Goal: Information Seeking & Learning: Check status

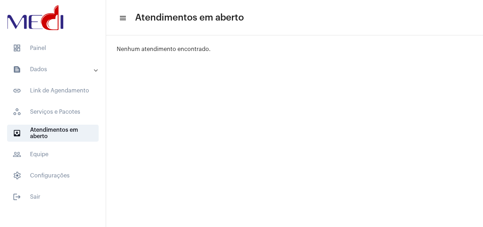
click at [61, 75] on mat-expansion-panel-header "text_snippet_outlined Dados" at bounding box center [55, 69] width 102 height 17
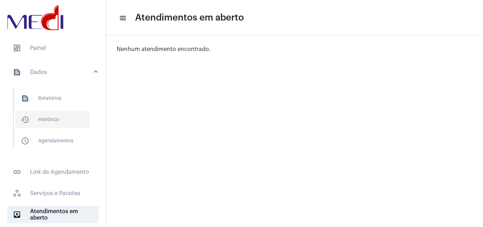
click at [48, 118] on span "history_outlined Histórico" at bounding box center [52, 119] width 75 height 17
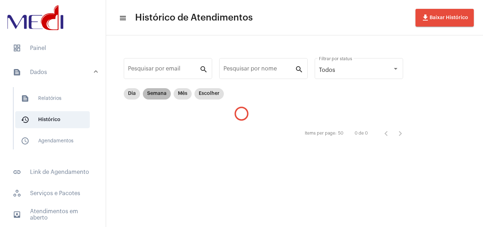
click at [157, 97] on mat-chip "Semana" at bounding box center [157, 93] width 28 height 11
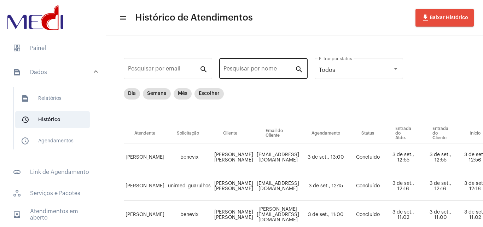
click at [253, 65] on div "Pesquisar por nome" at bounding box center [259, 68] width 71 height 22
paste input "JOSANGELA FERREIRA LANA MARIA"
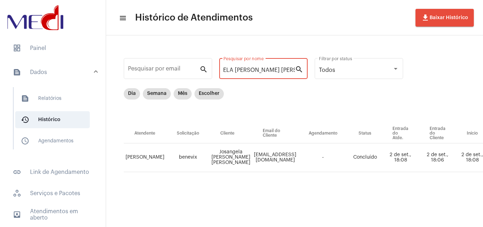
scroll to position [0, 247]
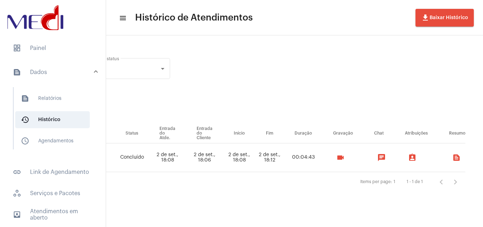
type input "JOSANGELA FERREIRA LANA MARIA"
click at [343, 159] on mat-icon "videocam" at bounding box center [341, 157] width 8 height 8
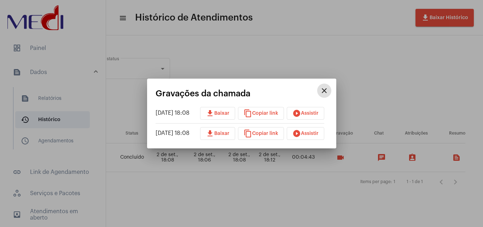
click at [309, 135] on span "play_circle_filled Assistir" at bounding box center [306, 133] width 26 height 5
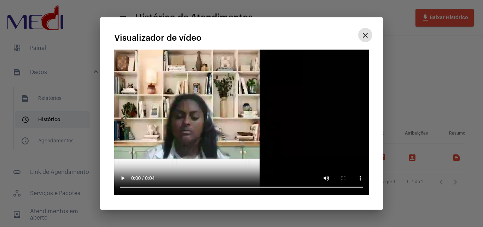
click at [363, 35] on mat-icon "close" at bounding box center [365, 35] width 8 height 8
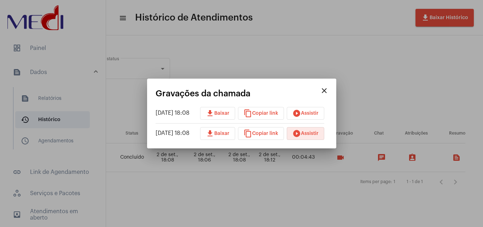
click at [325, 117] on button "play_circle_filled Assistir" at bounding box center [306, 113] width 38 height 13
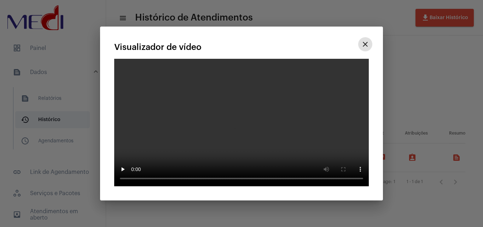
click at [368, 40] on mat-icon "close" at bounding box center [365, 44] width 8 height 8
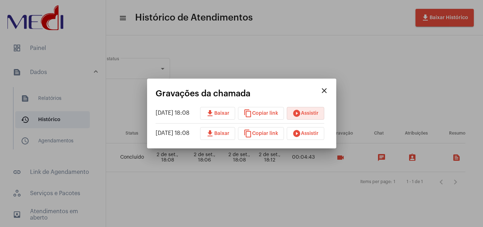
click at [227, 114] on span "download Baixar" at bounding box center [218, 113] width 24 height 5
click at [332, 86] on button "close" at bounding box center [324, 91] width 14 height 14
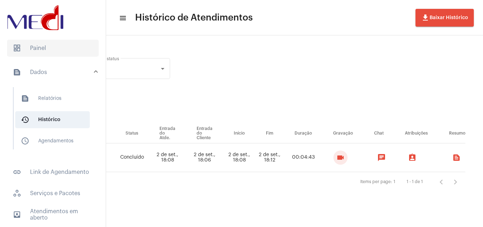
click at [51, 47] on span "dashboard Painel" at bounding box center [53, 48] width 92 height 17
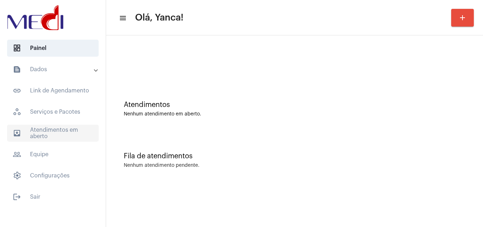
click at [60, 138] on span "outbox_outline Atendimentos em aberto" at bounding box center [53, 133] width 92 height 17
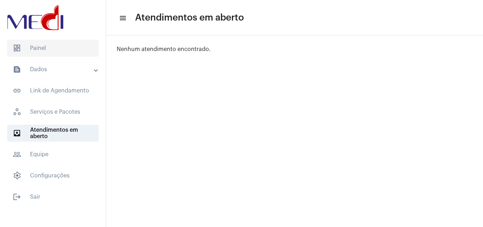
click at [73, 47] on span "dashboard Painel" at bounding box center [53, 48] width 92 height 17
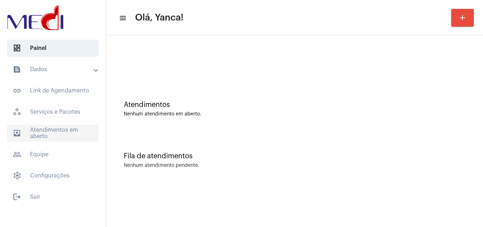
click at [64, 128] on span "outbox_outline Atendimentos em aberto" at bounding box center [53, 133] width 92 height 17
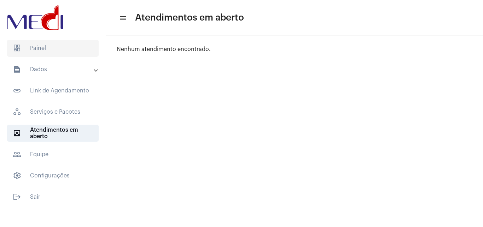
click at [74, 41] on span "dashboard Painel" at bounding box center [53, 48] width 92 height 17
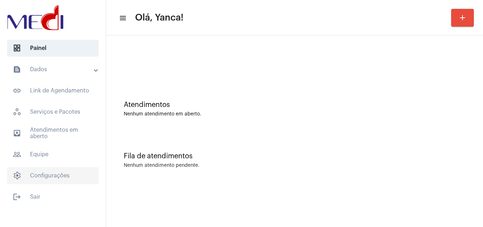
click at [74, 173] on span "settings Configurações" at bounding box center [53, 175] width 92 height 17
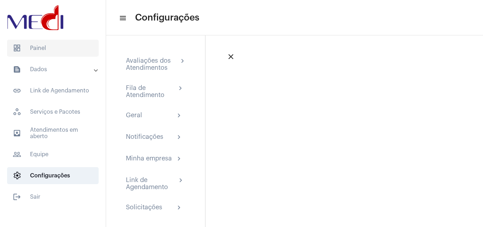
click at [63, 53] on span "dashboard Painel" at bounding box center [53, 48] width 92 height 17
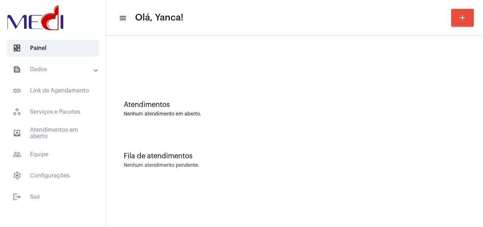
click at [69, 129] on span "outbox_outline Atendimentos em aberto" at bounding box center [53, 133] width 92 height 17
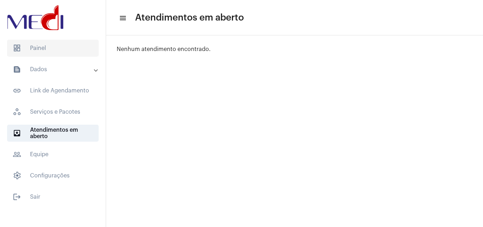
click at [56, 47] on span "dashboard Painel" at bounding box center [53, 48] width 92 height 17
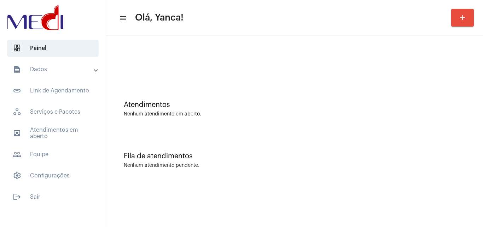
click at [47, 67] on mat-panel-title "text_snippet_outlined Dados" at bounding box center [54, 69] width 82 height 8
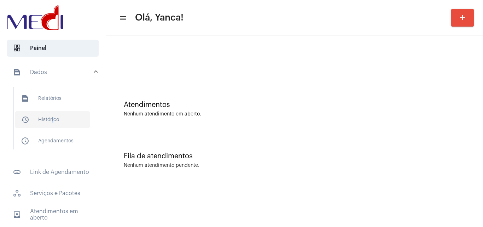
drag, startPoint x: 51, startPoint y: 117, endPoint x: 54, endPoint y: 120, distance: 3.8
click at [51, 118] on span "history_outlined Histórico" at bounding box center [52, 119] width 75 height 17
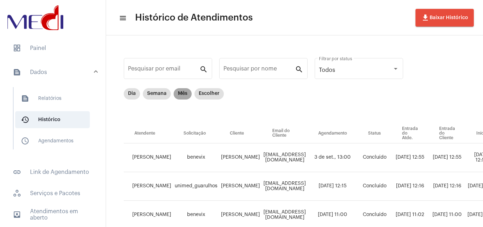
click at [183, 95] on mat-chip "Mês" at bounding box center [183, 93] width 18 height 11
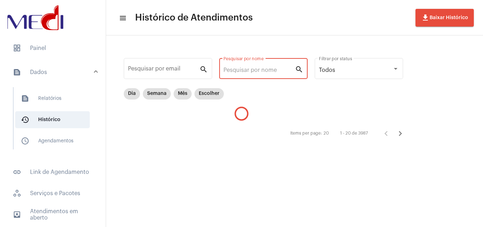
click at [244, 68] on input "Pesquisar por nome" at bounding box center [259, 70] width 71 height 6
type input "a"
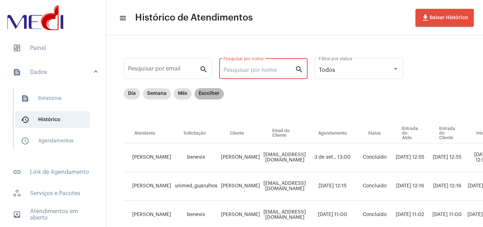
click at [214, 95] on mat-chip "Escolher" at bounding box center [209, 93] width 29 height 11
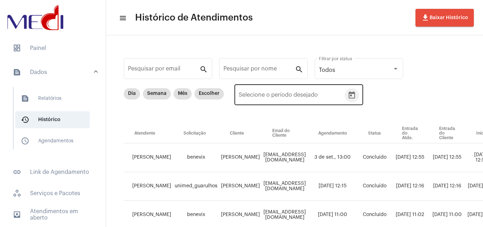
click at [355, 96] on icon "Open calendar" at bounding box center [352, 95] width 8 height 8
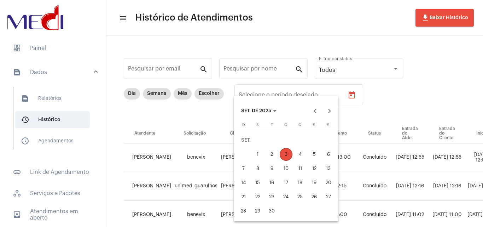
click at [258, 153] on div "1" at bounding box center [258, 154] width 13 height 13
type input "[DATE]"
click at [258, 153] on div "1" at bounding box center [258, 154] width 13 height 13
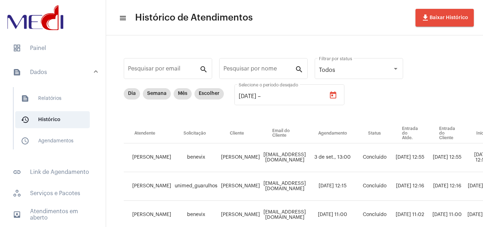
type input "[DATE]"
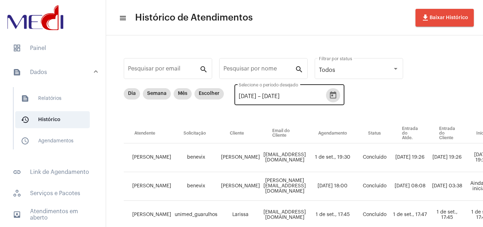
click at [338, 94] on icon "Open calendar" at bounding box center [333, 95] width 8 height 8
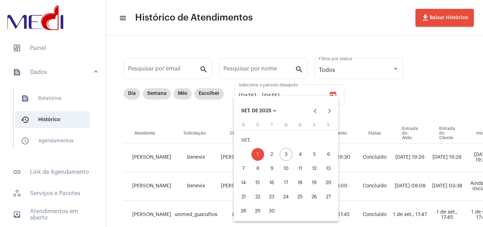
click at [273, 153] on div "2" at bounding box center [272, 154] width 13 height 13
type input "[DATE]"
click at [258, 155] on div "1" at bounding box center [258, 154] width 13 height 13
type input "[DATE]"
click at [270, 152] on div "2" at bounding box center [272, 154] width 13 height 13
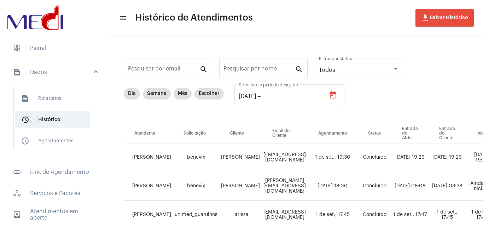
type input "[DATE]"
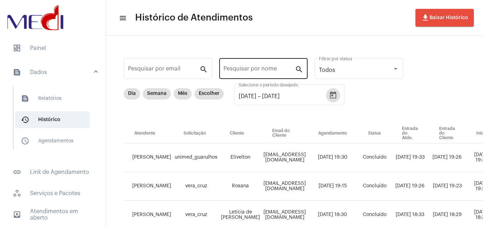
click at [231, 70] on input "Pesquisar por nome" at bounding box center [259, 70] width 71 height 6
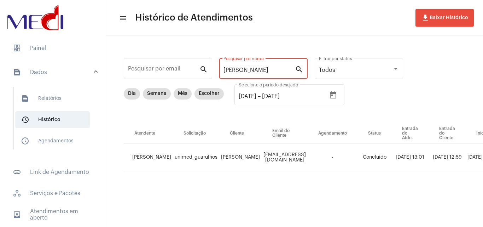
type input "[PERSON_NAME]"
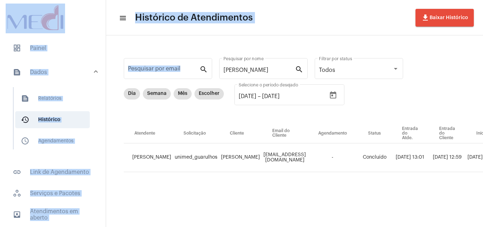
drag, startPoint x: 267, startPoint y: 73, endPoint x: 91, endPoint y: 15, distance: 185.7
click at [94, 19] on mat-sidenav-container "dashboard Painel text_snippet_outlined Dados text_snippet_outlined Relatórios h…" at bounding box center [241, 113] width 483 height 227
click at [328, 12] on mat-toolbar-row "menu Histórico de Atendimentos file_download Baixar Histórico" at bounding box center [294, 17] width 377 height 23
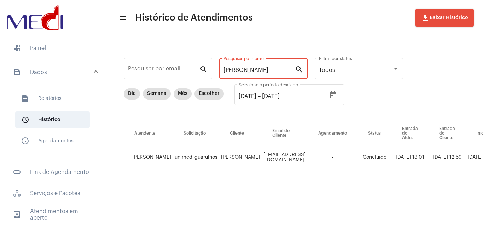
drag, startPoint x: 264, startPoint y: 71, endPoint x: 166, endPoint y: 56, distance: 98.8
click at [166, 56] on div "Pesquisar por email search [PERSON_NAME] por nome search Todos Filtrar por stat…" at bounding box center [416, 122] width 606 height 160
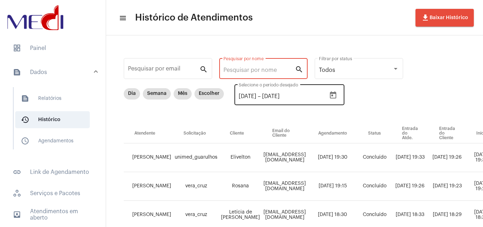
click at [338, 93] on icon "Open calendar" at bounding box center [333, 95] width 8 height 8
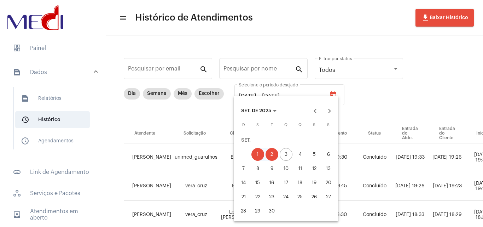
drag, startPoint x: 373, startPoint y: 101, endPoint x: 361, endPoint y: 102, distance: 12.4
click at [372, 102] on div at bounding box center [241, 113] width 483 height 227
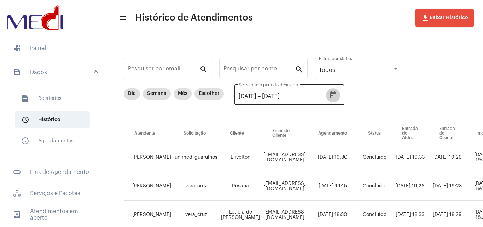
click at [338, 97] on icon "Open calendar" at bounding box center [333, 95] width 8 height 8
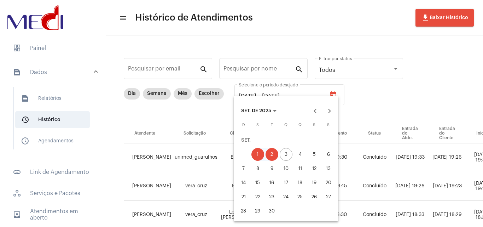
drag, startPoint x: 411, startPoint y: 86, endPoint x: 204, endPoint y: 82, distance: 207.1
click at [398, 93] on div at bounding box center [241, 113] width 483 height 227
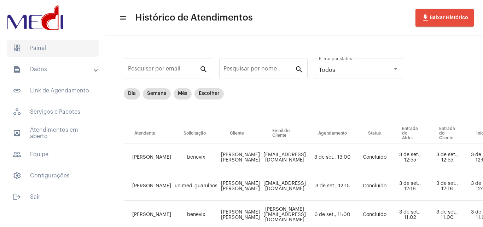
click at [31, 46] on span "dashboard Painel" at bounding box center [53, 48] width 92 height 17
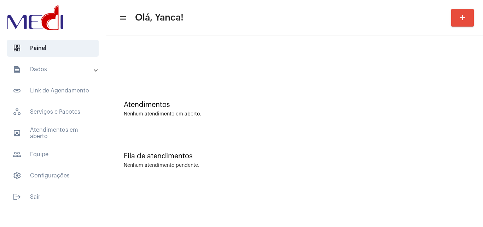
drag, startPoint x: 82, startPoint y: 133, endPoint x: 116, endPoint y: 146, distance: 36.2
click at [82, 133] on span "outbox_outline Atendimentos em aberto" at bounding box center [53, 133] width 92 height 17
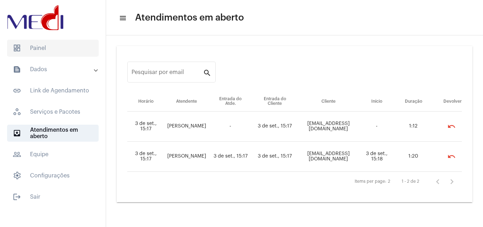
click at [31, 52] on span "dashboard Painel" at bounding box center [53, 48] width 92 height 17
